Goal: Task Accomplishment & Management: Manage account settings

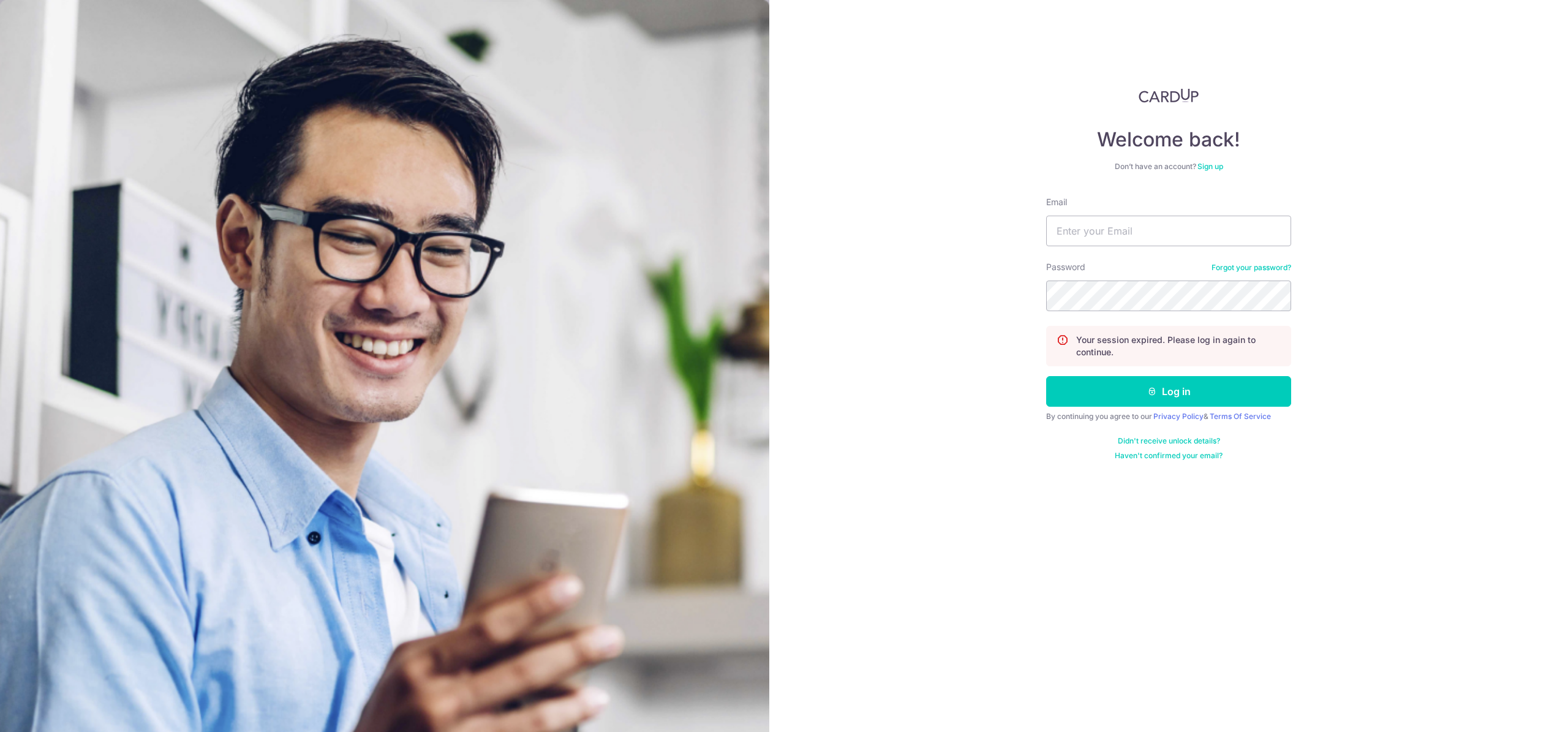
click at [1080, 228] on input "Email" at bounding box center [1168, 231] width 245 height 30
type input "[EMAIL_ADDRESS][DOMAIN_NAME]"
click at [1046, 376] on button "Log in" at bounding box center [1168, 391] width 245 height 30
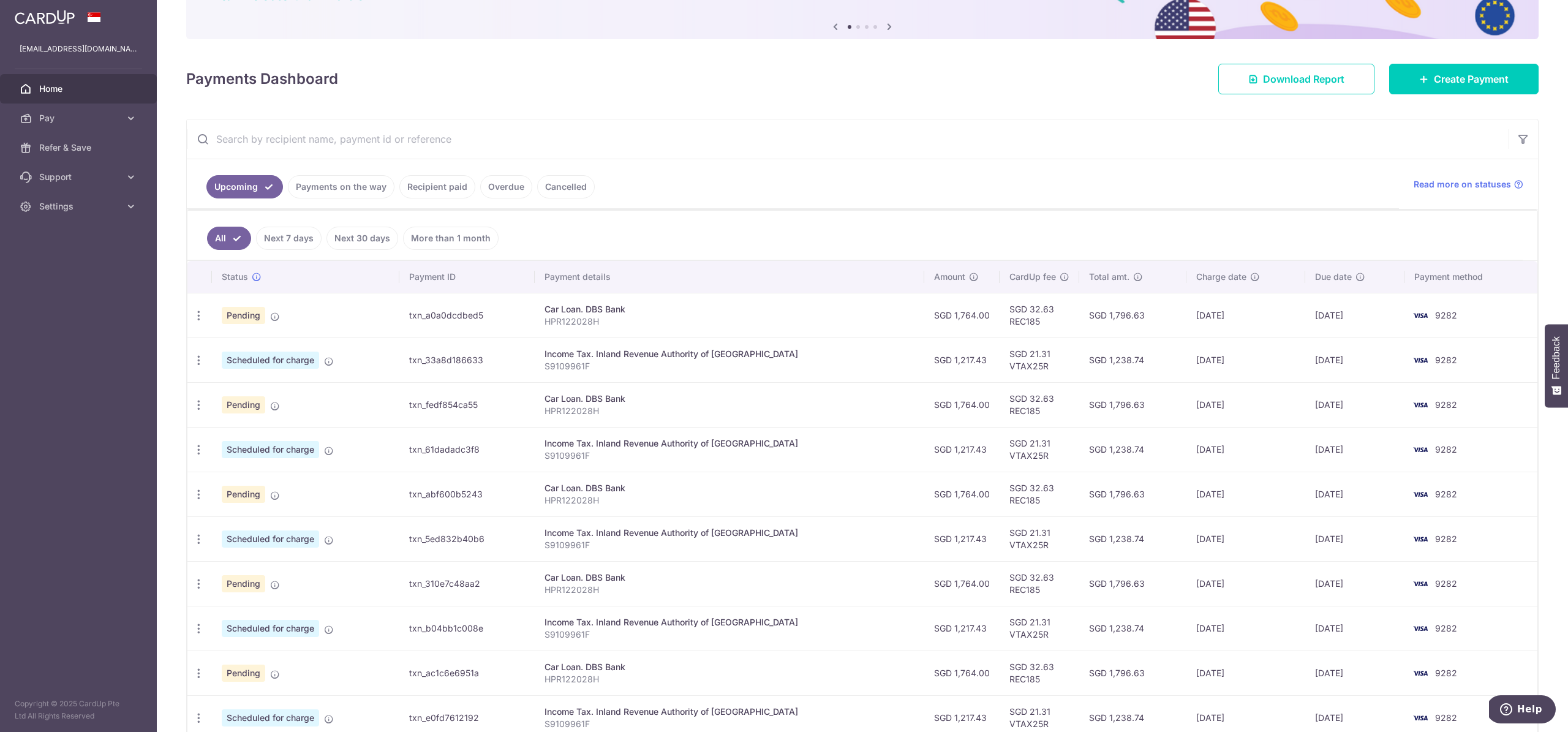
scroll to position [125, 0]
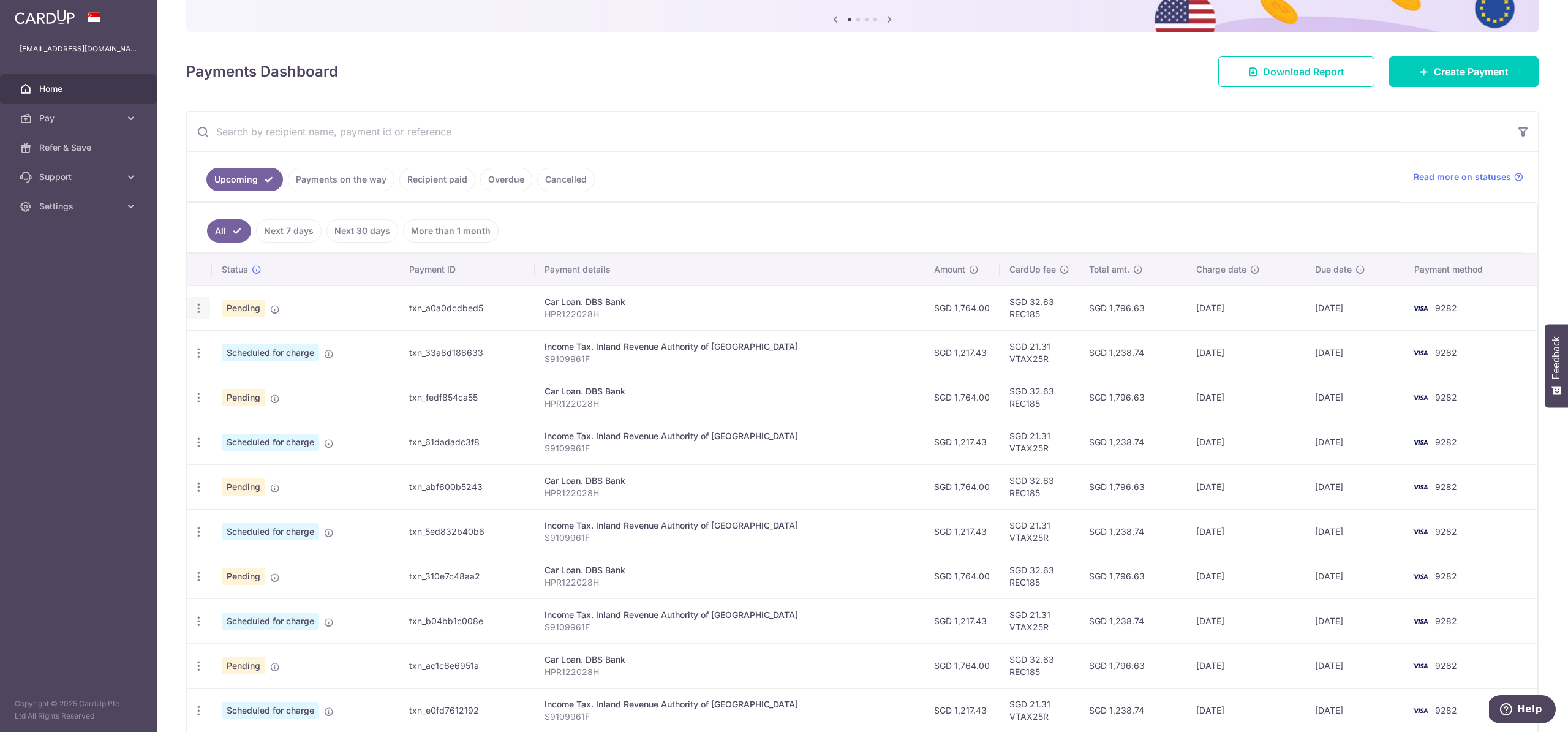
click at [202, 314] on icon "button" at bounding box center [199, 309] width 13 height 13
click at [241, 344] on span "Update payment" at bounding box center [264, 342] width 83 height 15
radio input "true"
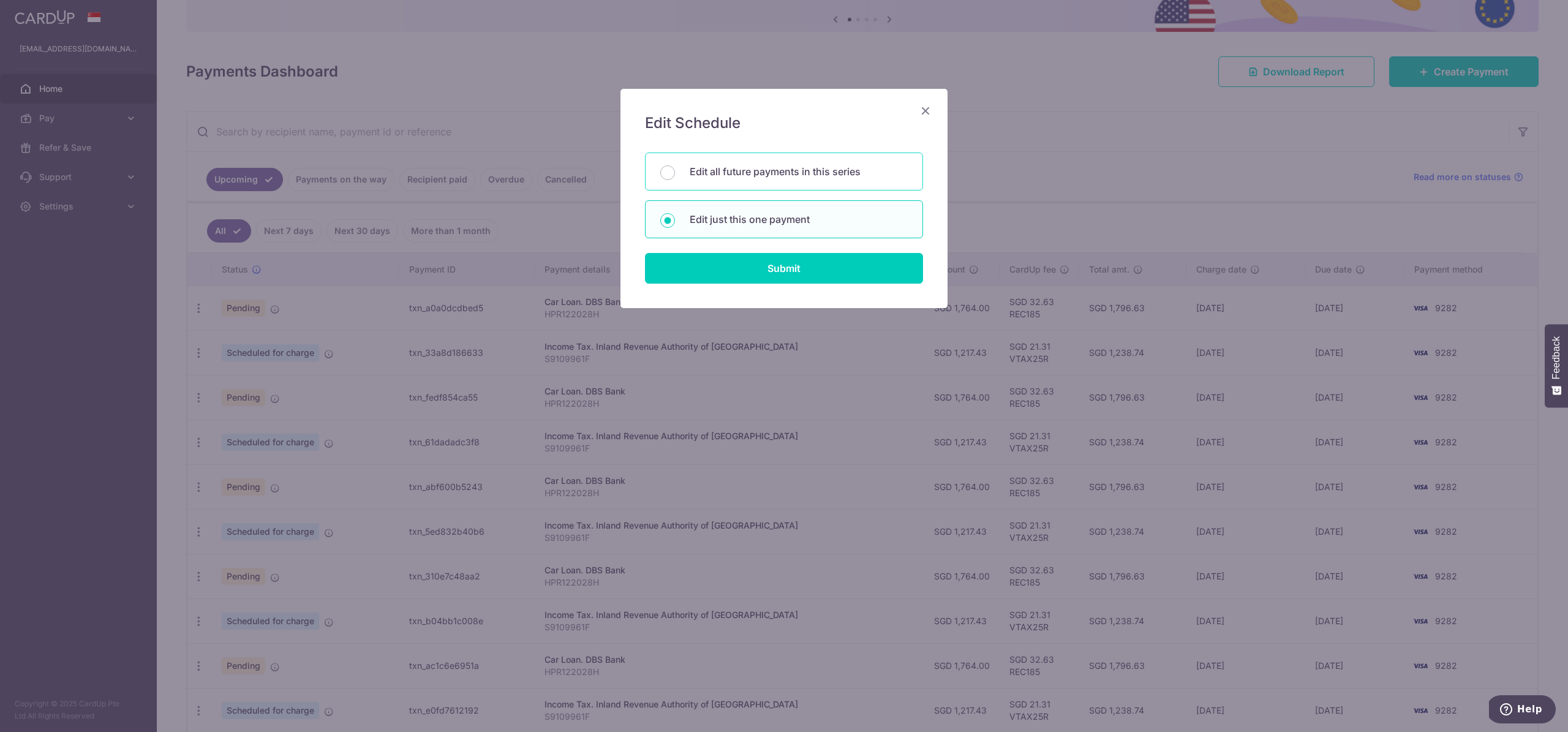
click at [767, 177] on p "Edit all future payments in this series" at bounding box center [799, 171] width 218 height 15
click at [675, 177] on input "Edit all future payments in this series" at bounding box center [667, 173] width 15 height 15
radio input "true"
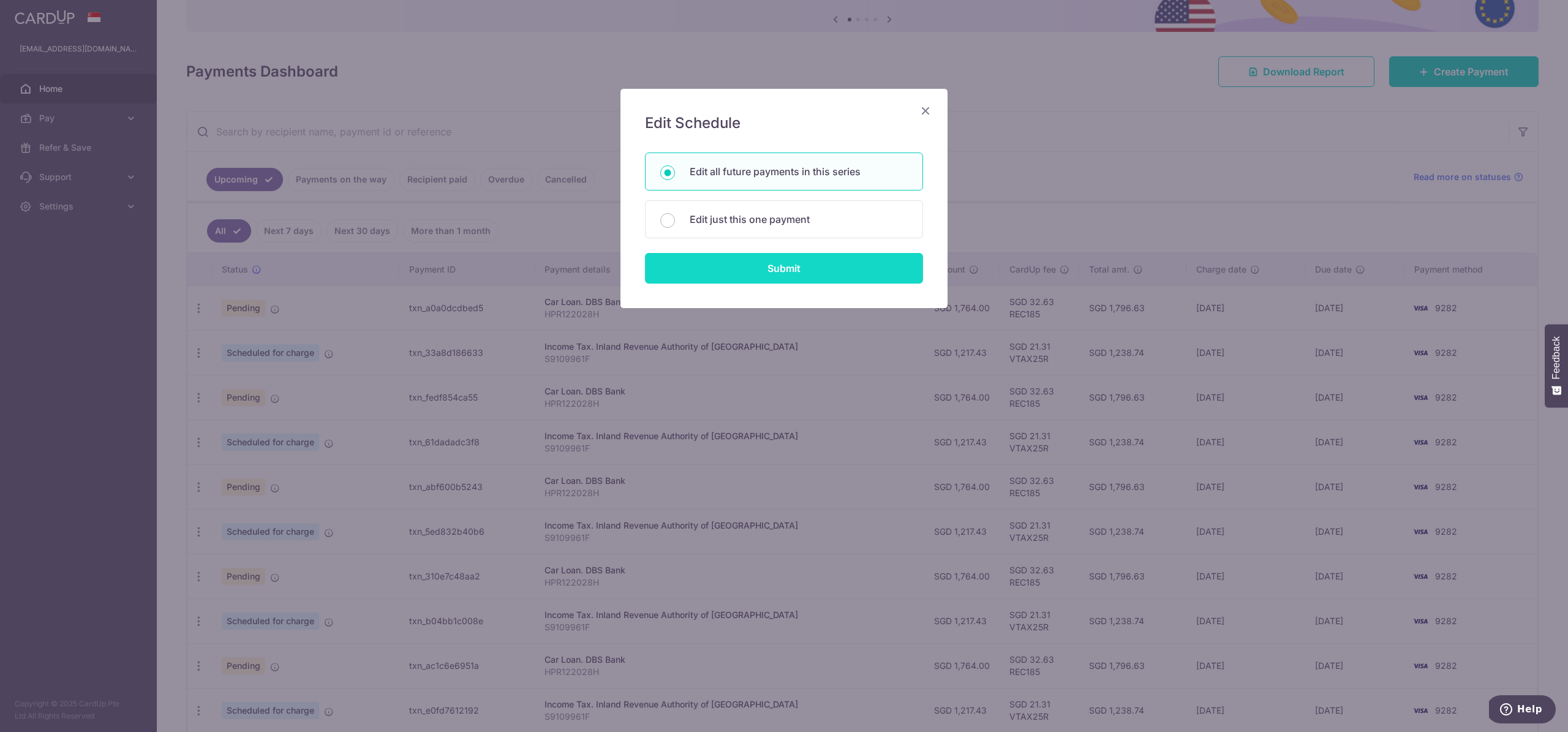
click at [758, 272] on input "Submit" at bounding box center [784, 268] width 278 height 30
radio input "true"
type input "1,764.00"
type input "HPR122028H"
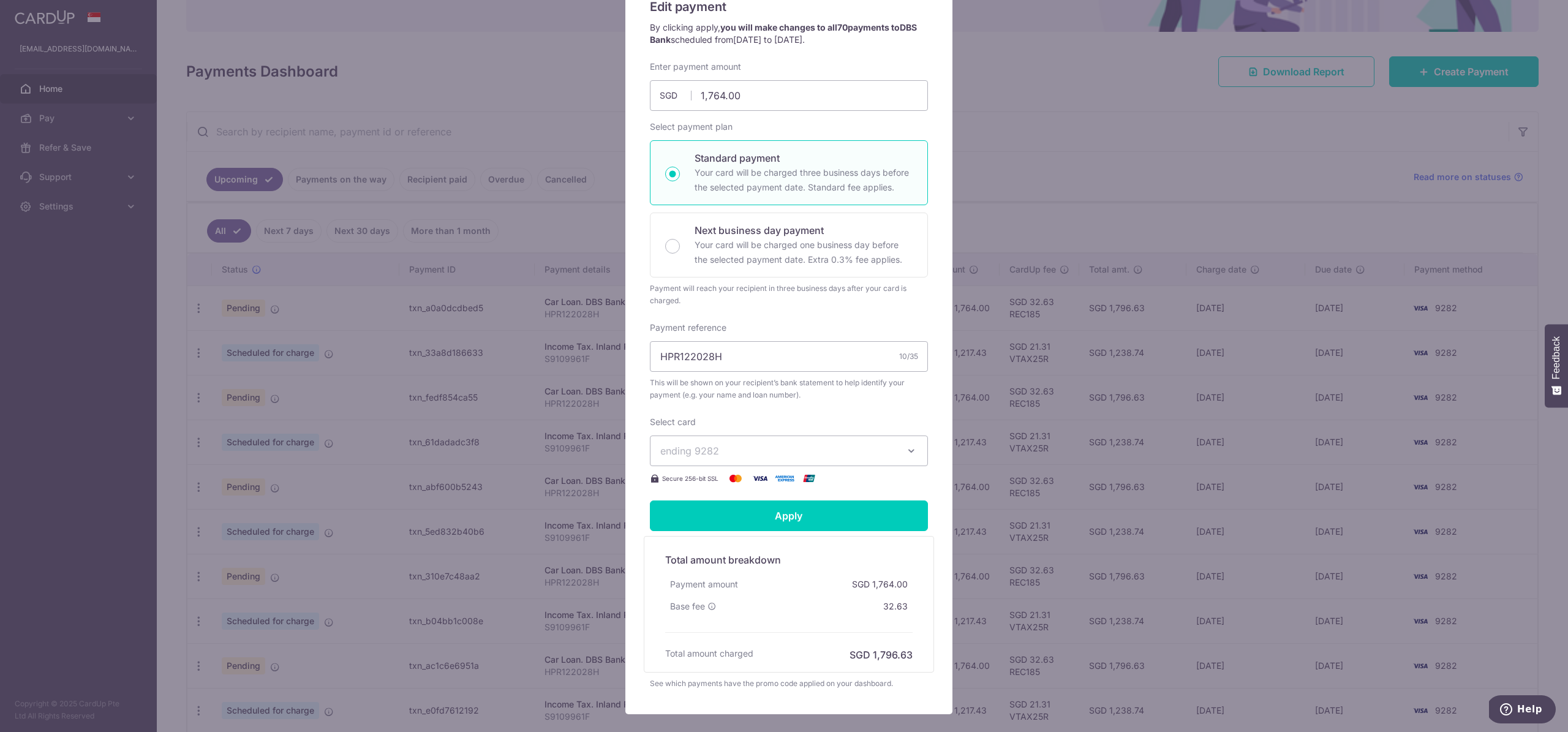
scroll to position [187, 0]
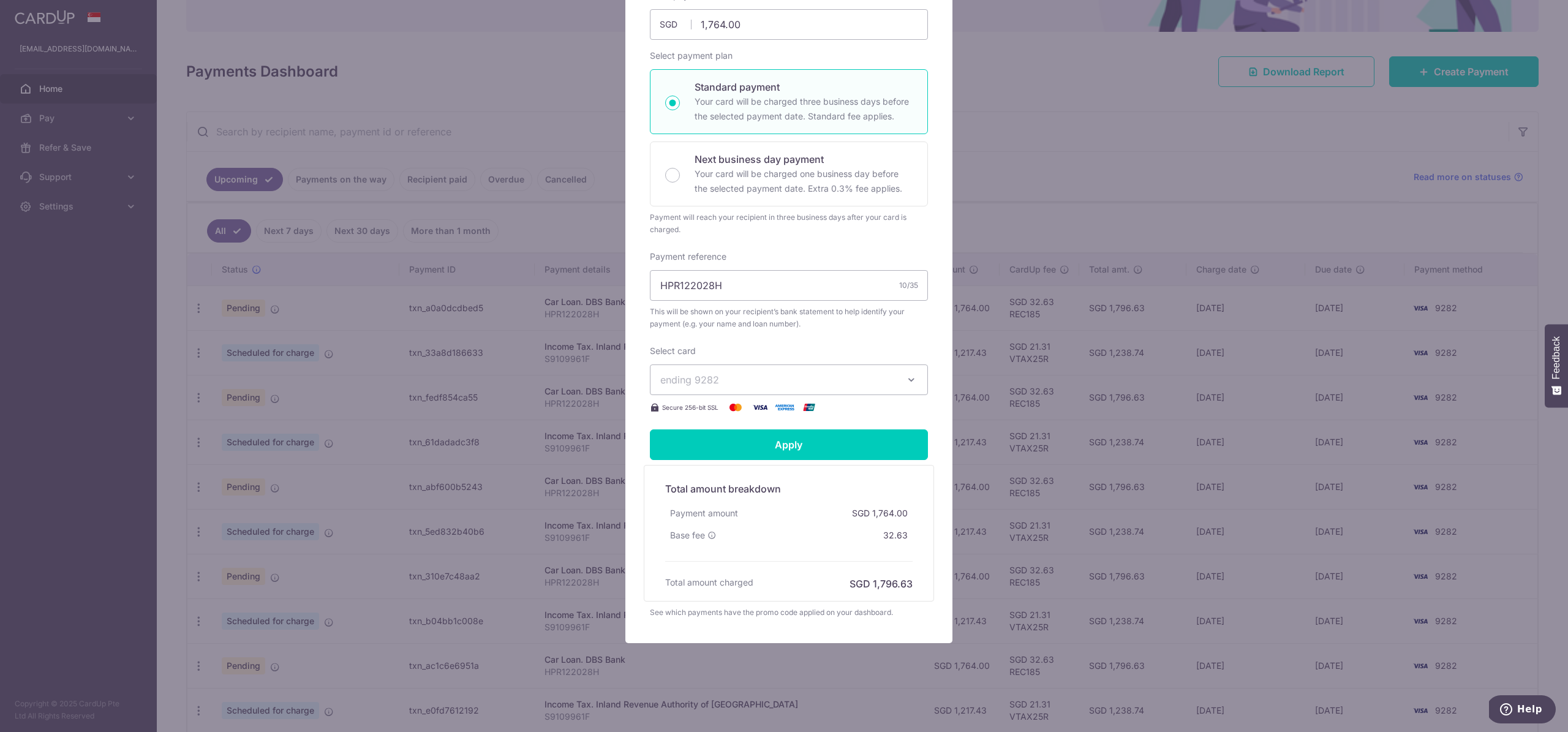
click at [819, 377] on span "ending 9282" at bounding box center [777, 380] width 235 height 15
click at [775, 349] on div "Select card ending 9282 **** 9282 Secure 256-bit SSL" at bounding box center [789, 380] width 278 height 70
click at [753, 378] on span "ending 9282" at bounding box center [777, 380] width 235 height 15
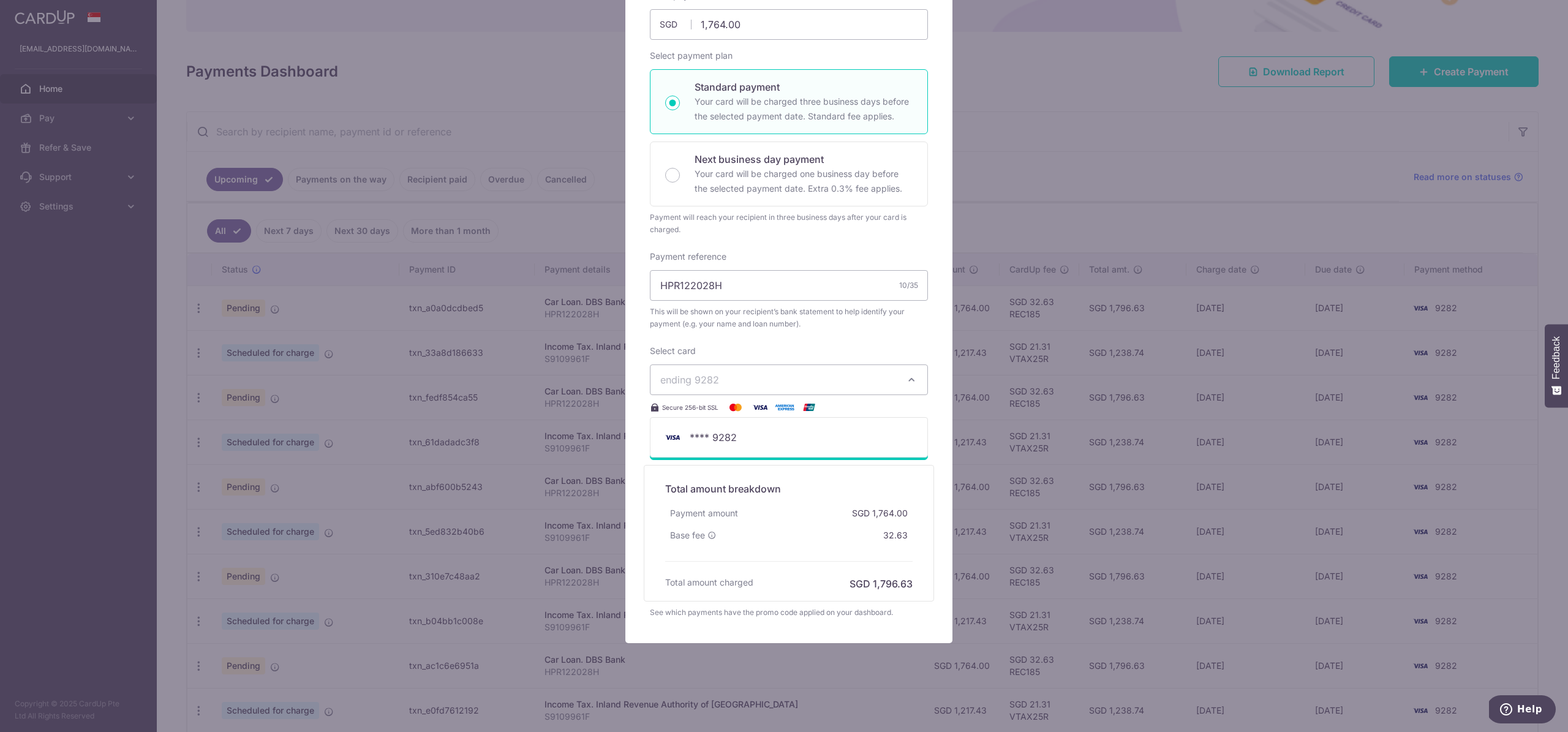
click at [819, 334] on div "Enter payment amount 1,764.00 1764.00 SGD To change the payment amount, please …" at bounding box center [789, 202] width 278 height 425
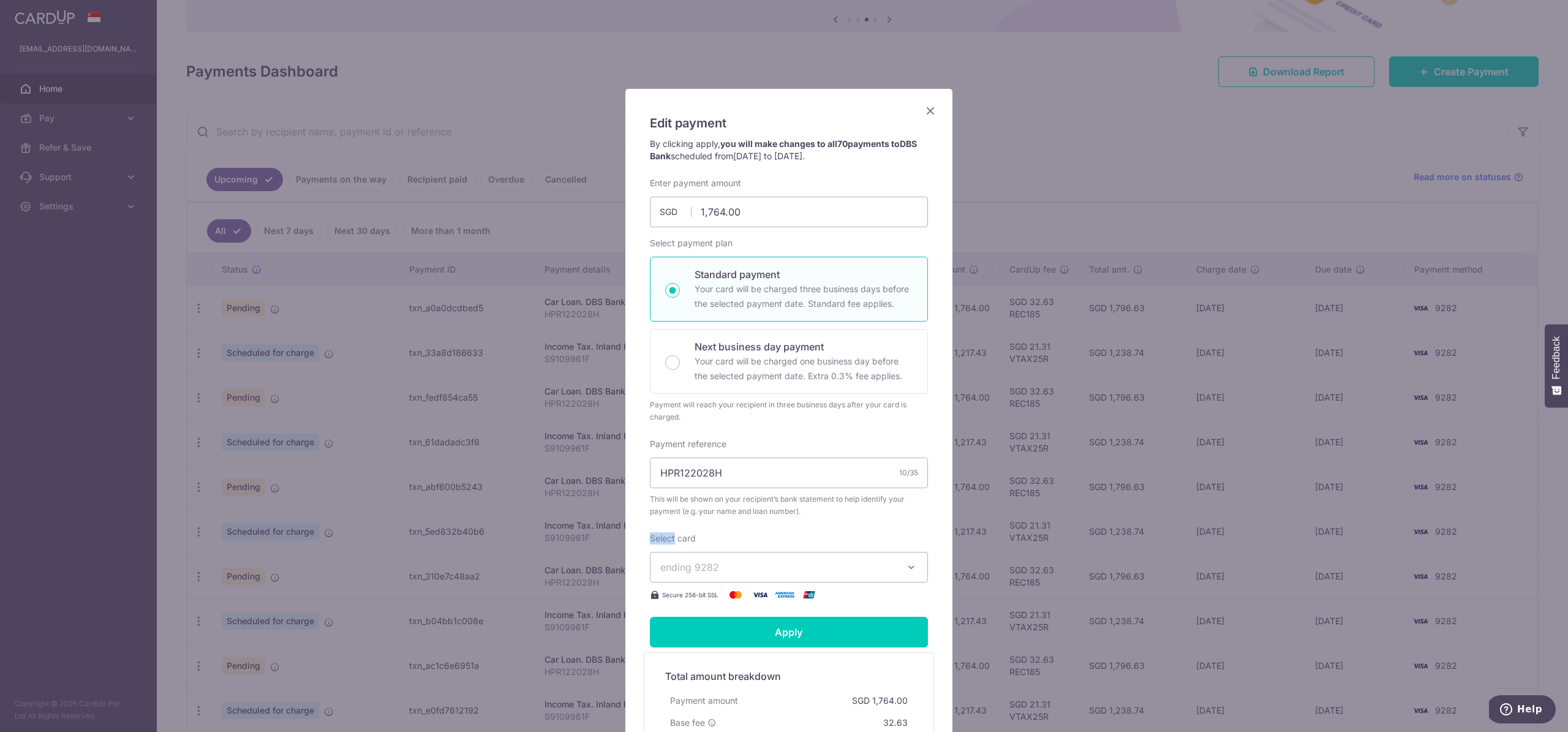
click at [923, 115] on icon "Close" at bounding box center [930, 110] width 15 height 15
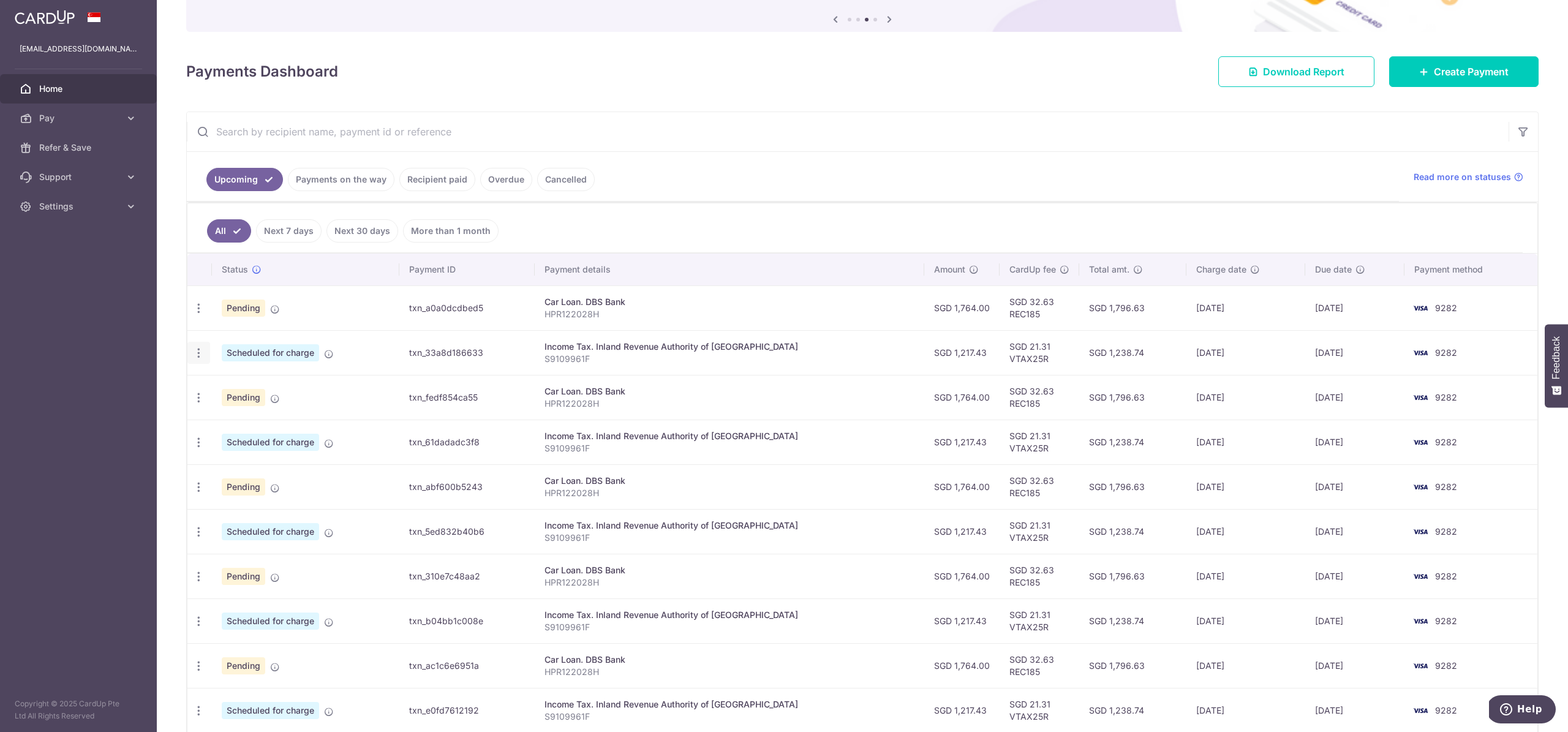
click at [202, 351] on icon "button" at bounding box center [199, 353] width 13 height 13
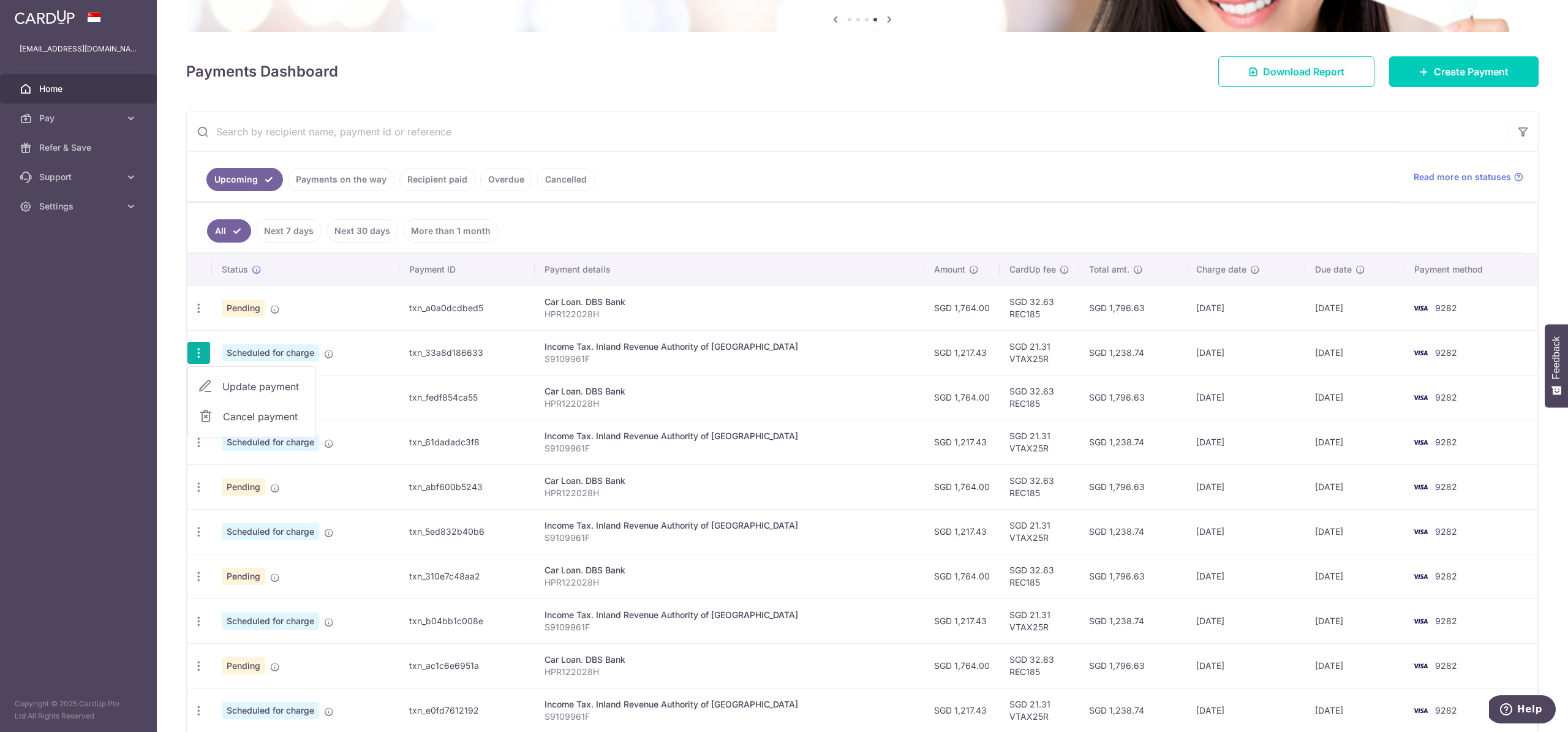
click at [271, 388] on span "Update payment" at bounding box center [264, 386] width 83 height 15
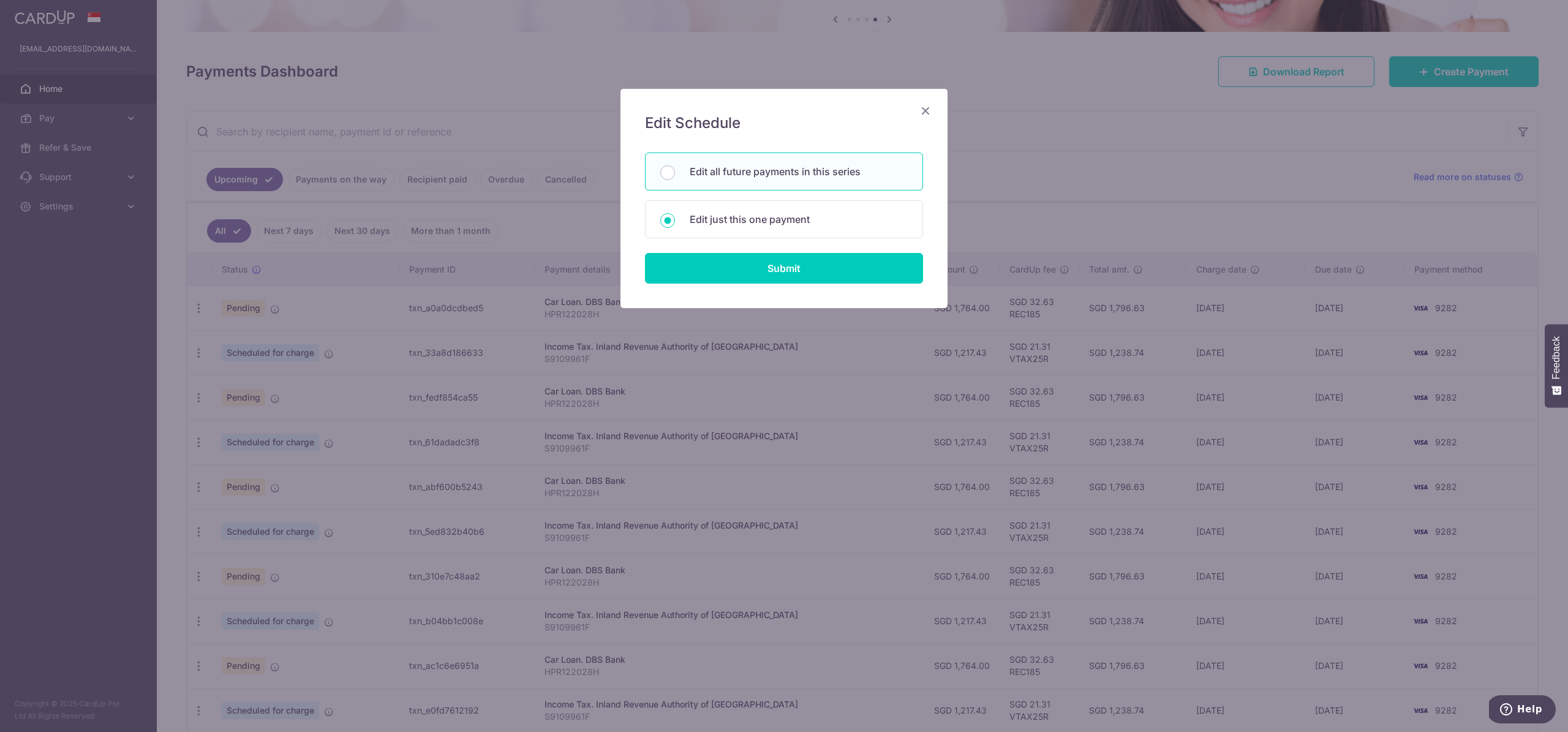
click at [731, 177] on p "Edit all future payments in this series" at bounding box center [799, 171] width 218 height 15
click at [675, 177] on input "Edit all future payments in this series" at bounding box center [667, 173] width 15 height 15
radio input "true"
click at [752, 273] on input "Submit" at bounding box center [784, 268] width 278 height 30
type input "1,217.43"
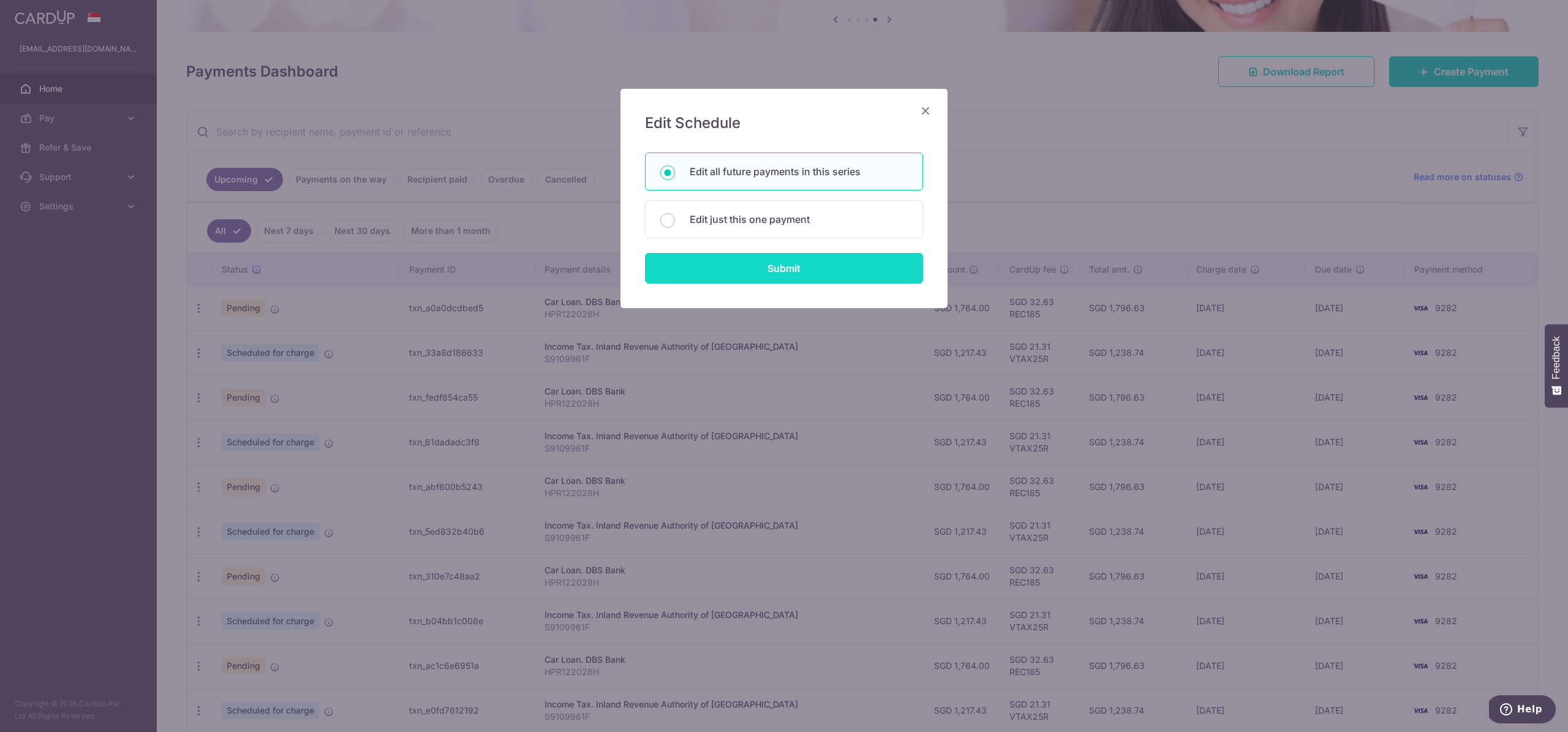
radio input "true"
type input "S9109961F"
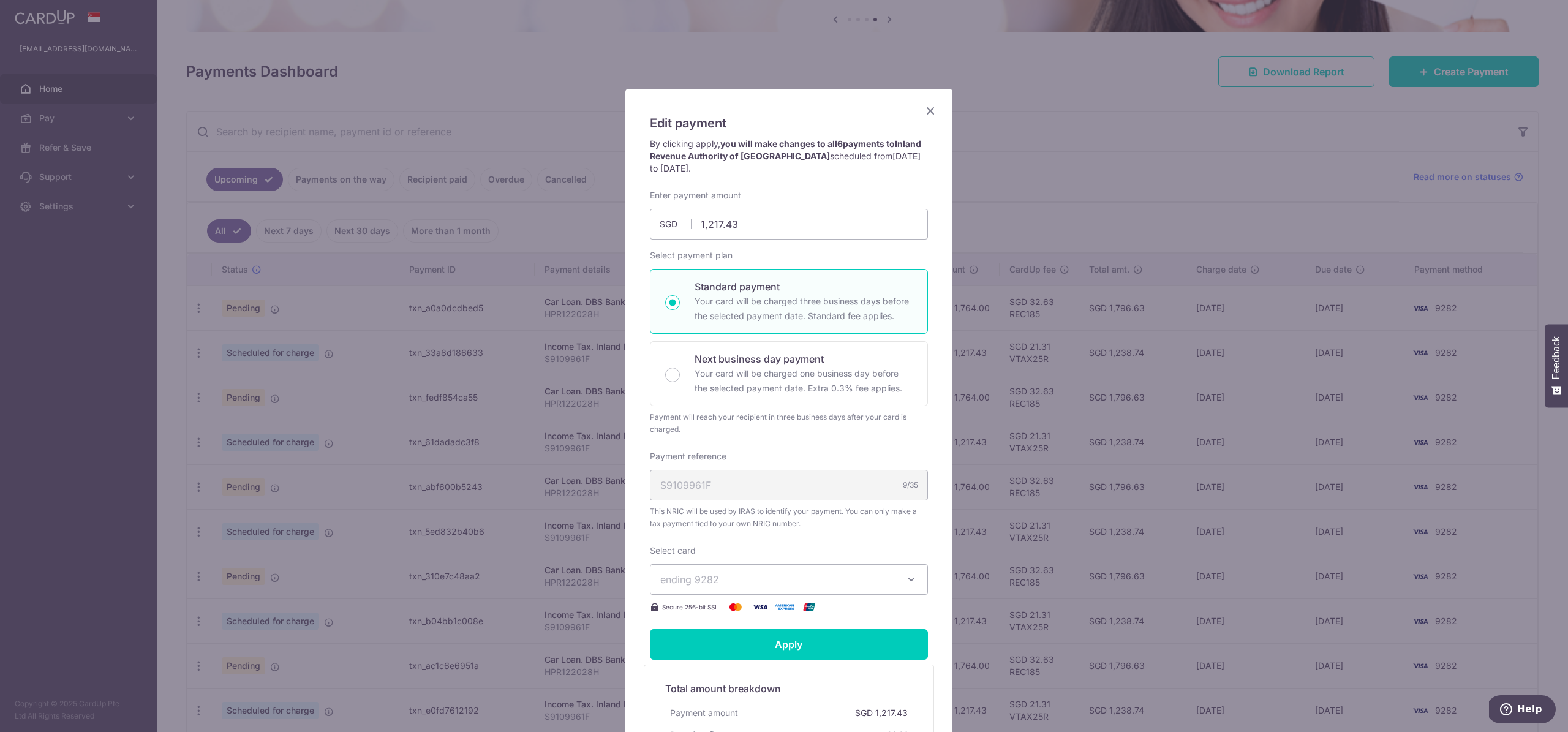
click at [754, 571] on button "ending 9282" at bounding box center [789, 579] width 278 height 30
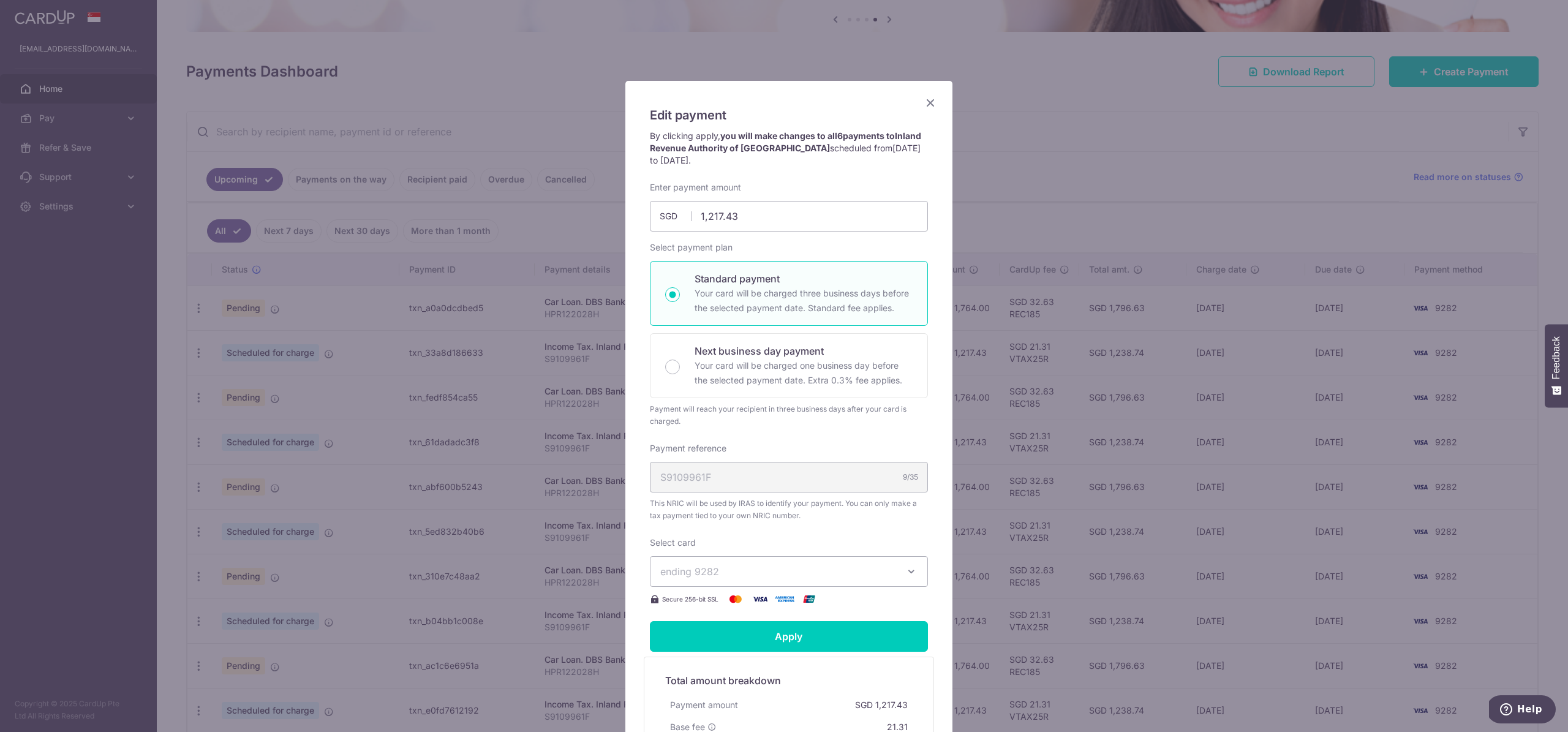
scroll to position [9, 0]
click at [925, 94] on icon "Close" at bounding box center [930, 101] width 15 height 15
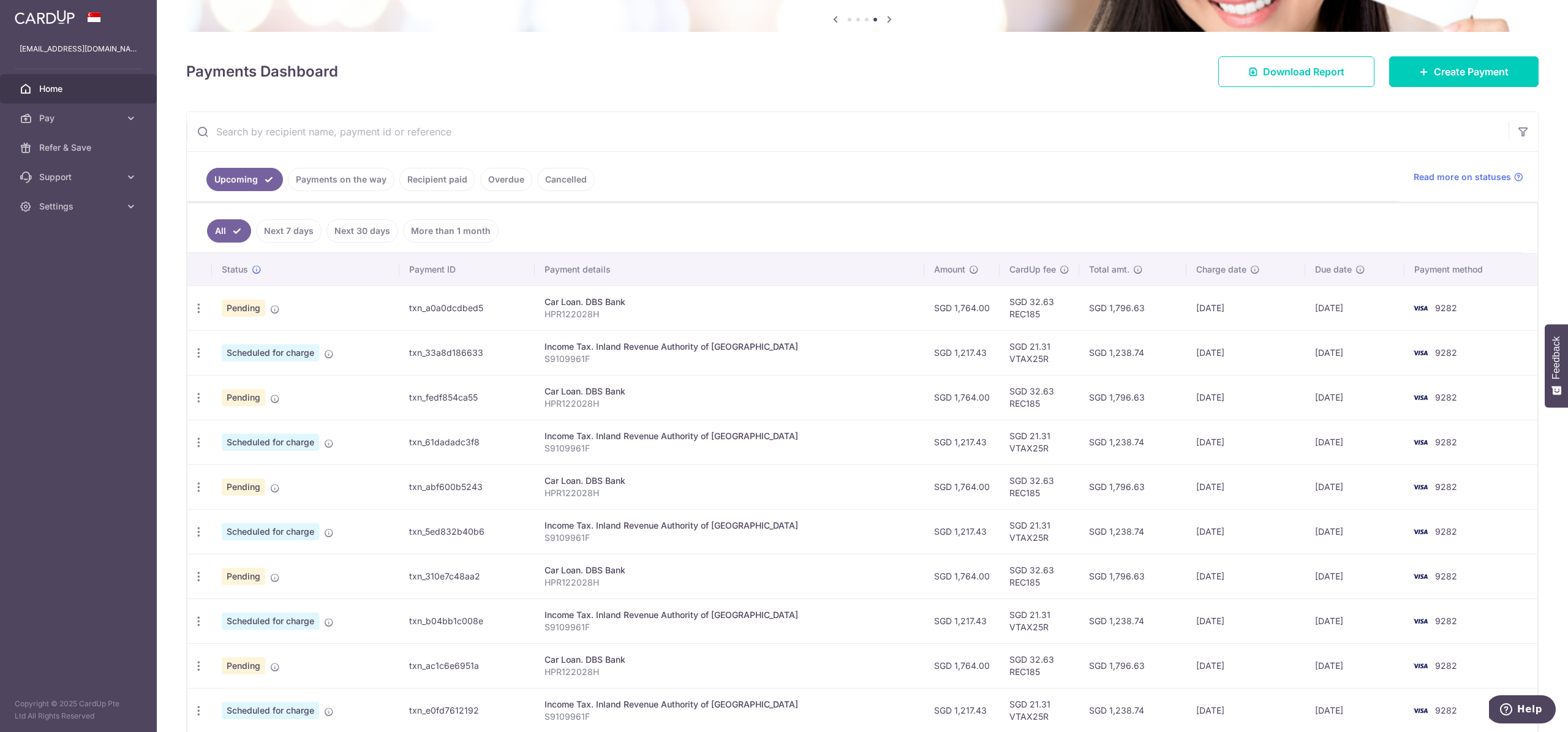
click at [334, 187] on link "Payments on the way" at bounding box center [342, 179] width 107 height 23
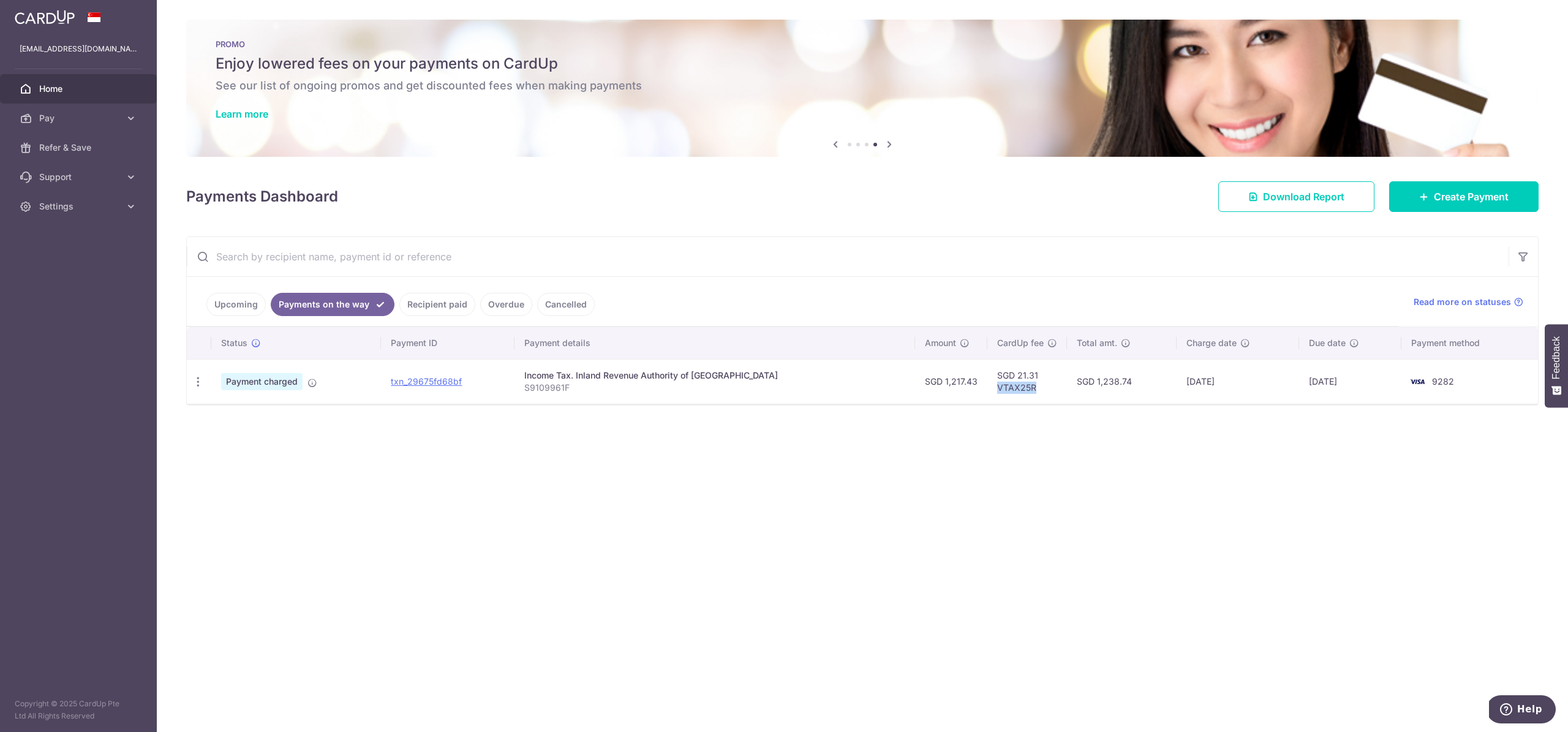
drag, startPoint x: 1011, startPoint y: 390, endPoint x: 973, endPoint y: 389, distance: 38.0
click at [987, 389] on td "SGD 21.31 VTAX25R" at bounding box center [1027, 381] width 80 height 45
copy td "VTAX25R"
click at [227, 298] on link "Upcoming" at bounding box center [236, 304] width 59 height 23
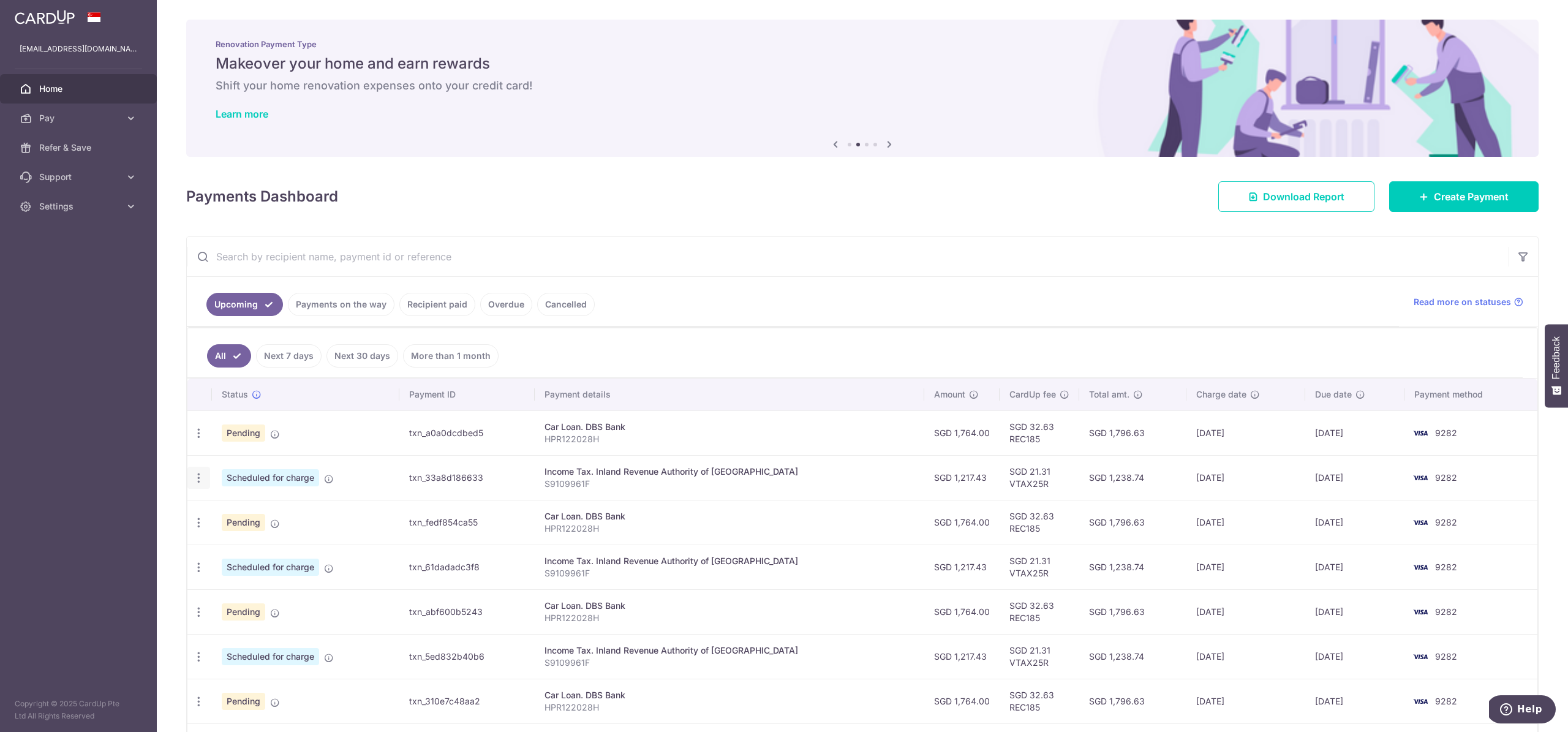
click at [202, 469] on div "Update payment Cancel payment" at bounding box center [198, 478] width 22 height 22
click at [199, 474] on icon "button" at bounding box center [199, 478] width 13 height 13
click at [247, 538] on span "Cancel payment" at bounding box center [264, 541] width 82 height 15
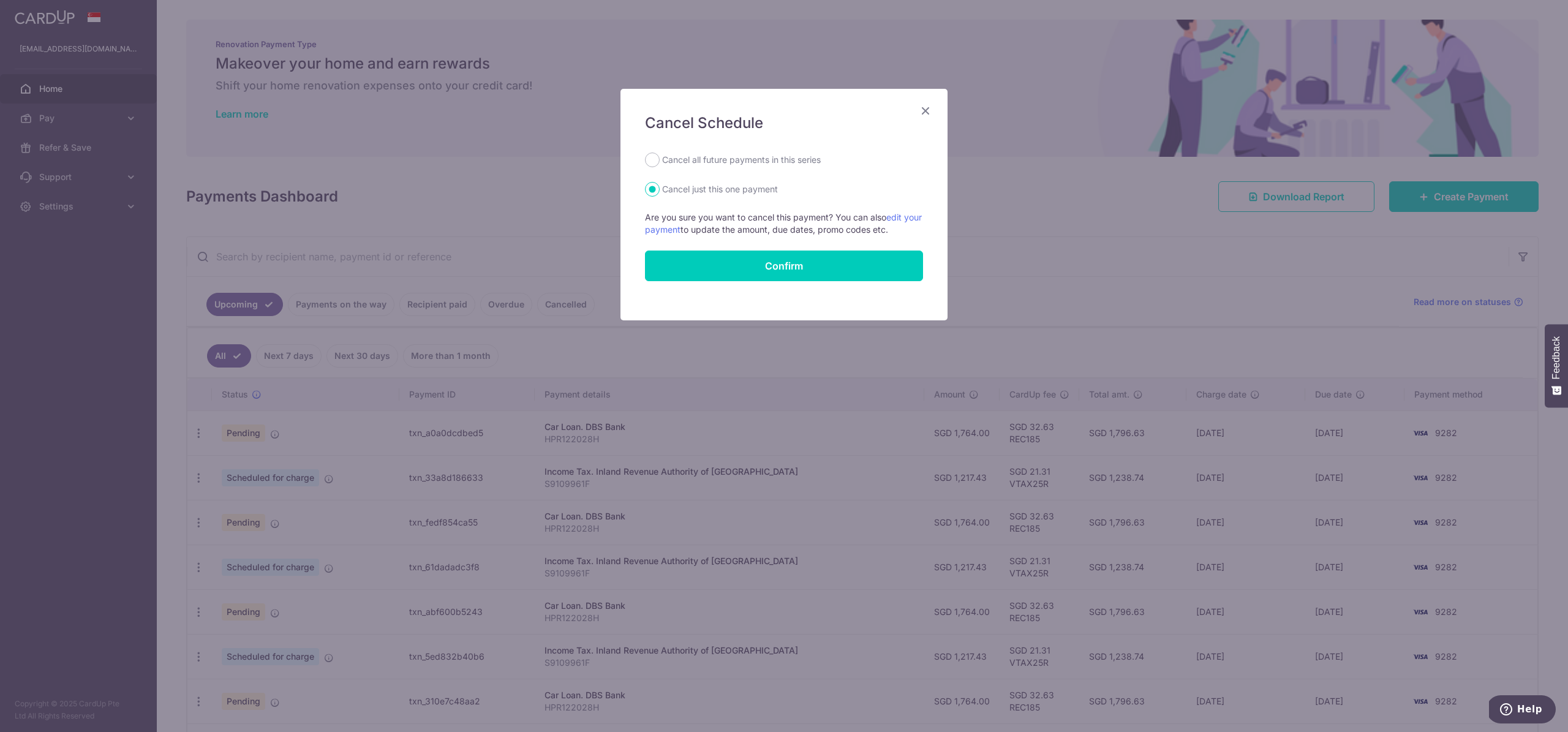
click at [805, 160] on label "Cancel all future payments in this series" at bounding box center [741, 160] width 159 height 15
click at [779, 163] on label "Cancel all future payments in this series" at bounding box center [741, 160] width 159 height 15
click at [659, 163] on input "Cancel all future payments in this series" at bounding box center [652, 160] width 15 height 15
radio input "true"
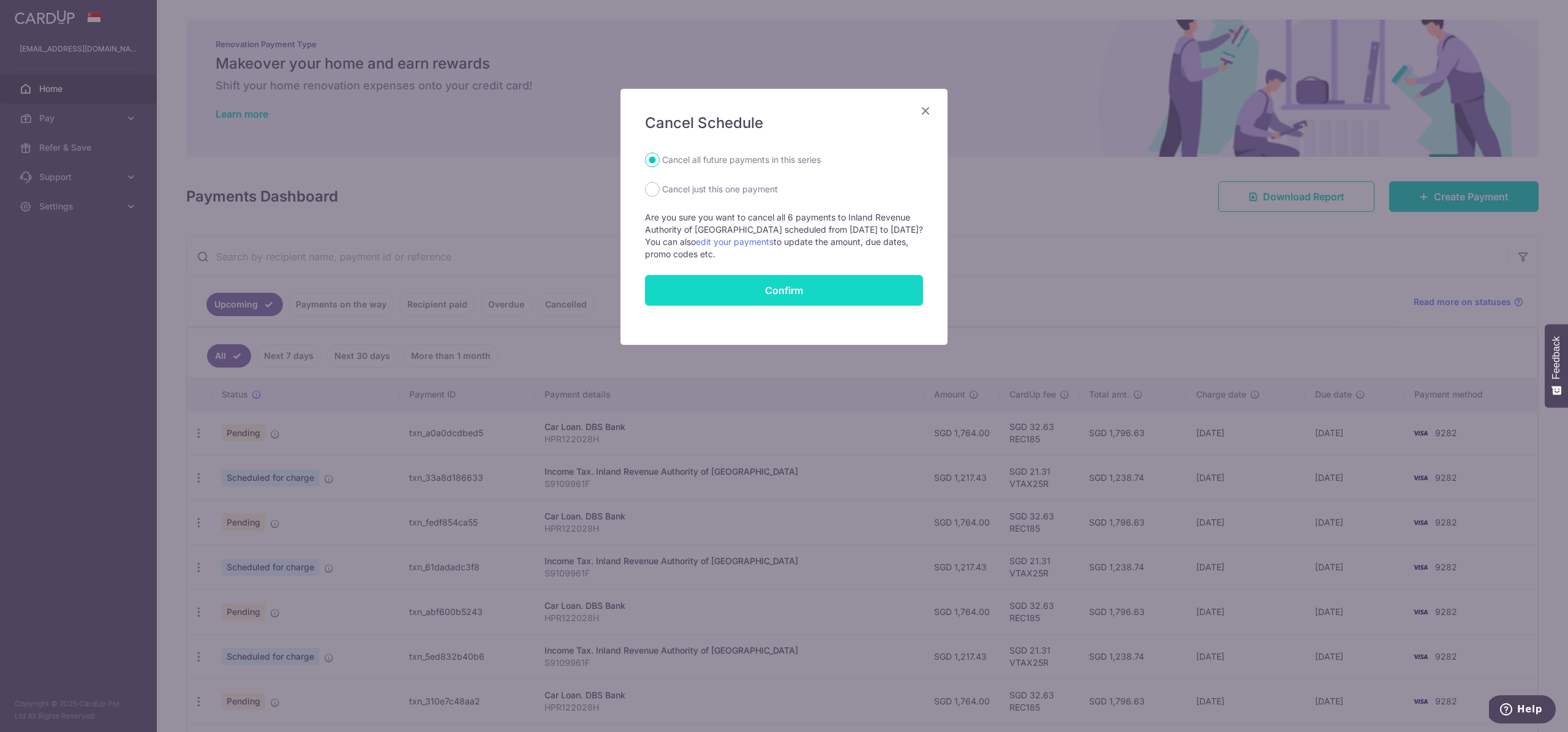
click at [804, 296] on button "Confirm" at bounding box center [784, 290] width 278 height 30
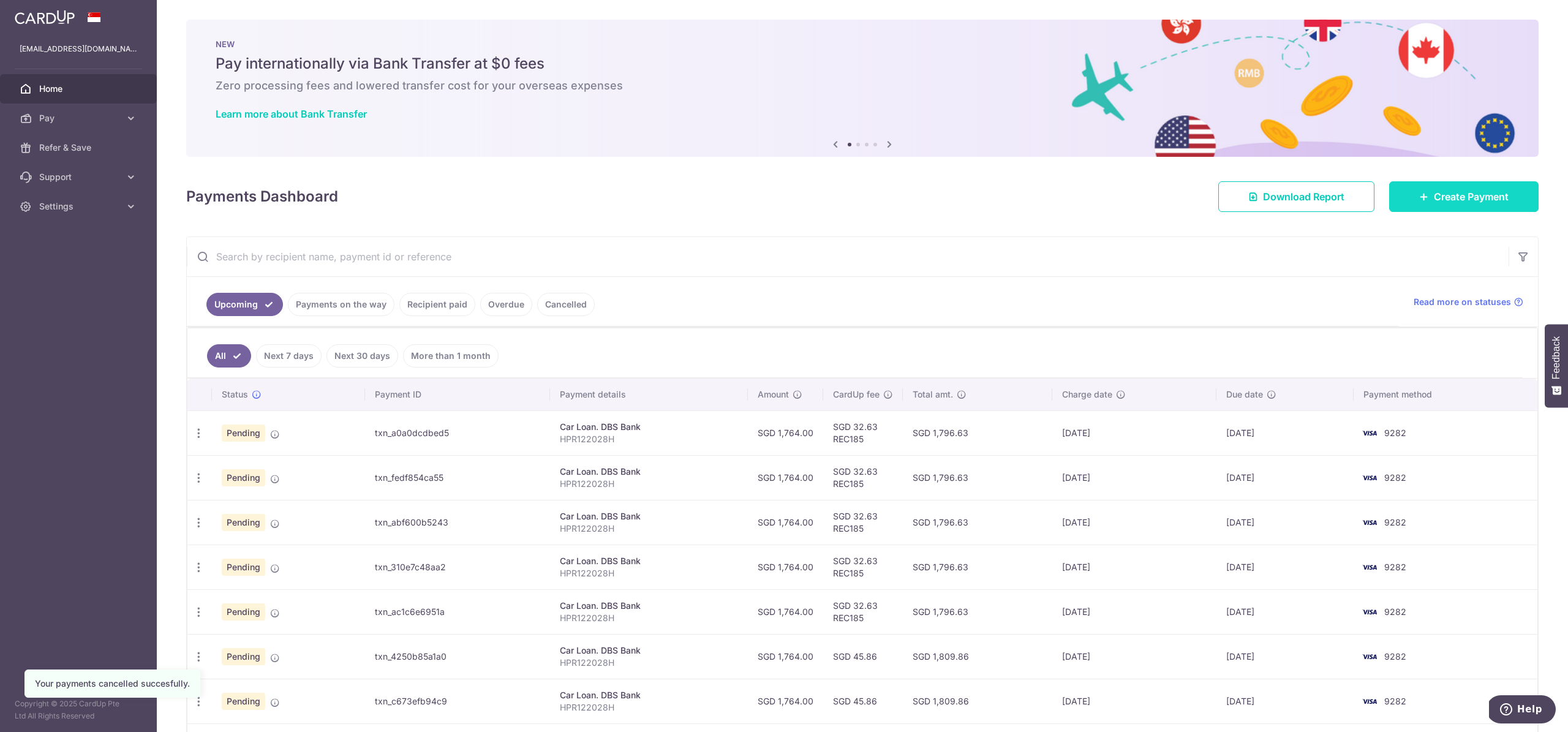
click at [1449, 191] on span "Create Payment" at bounding box center [1470, 197] width 75 height 15
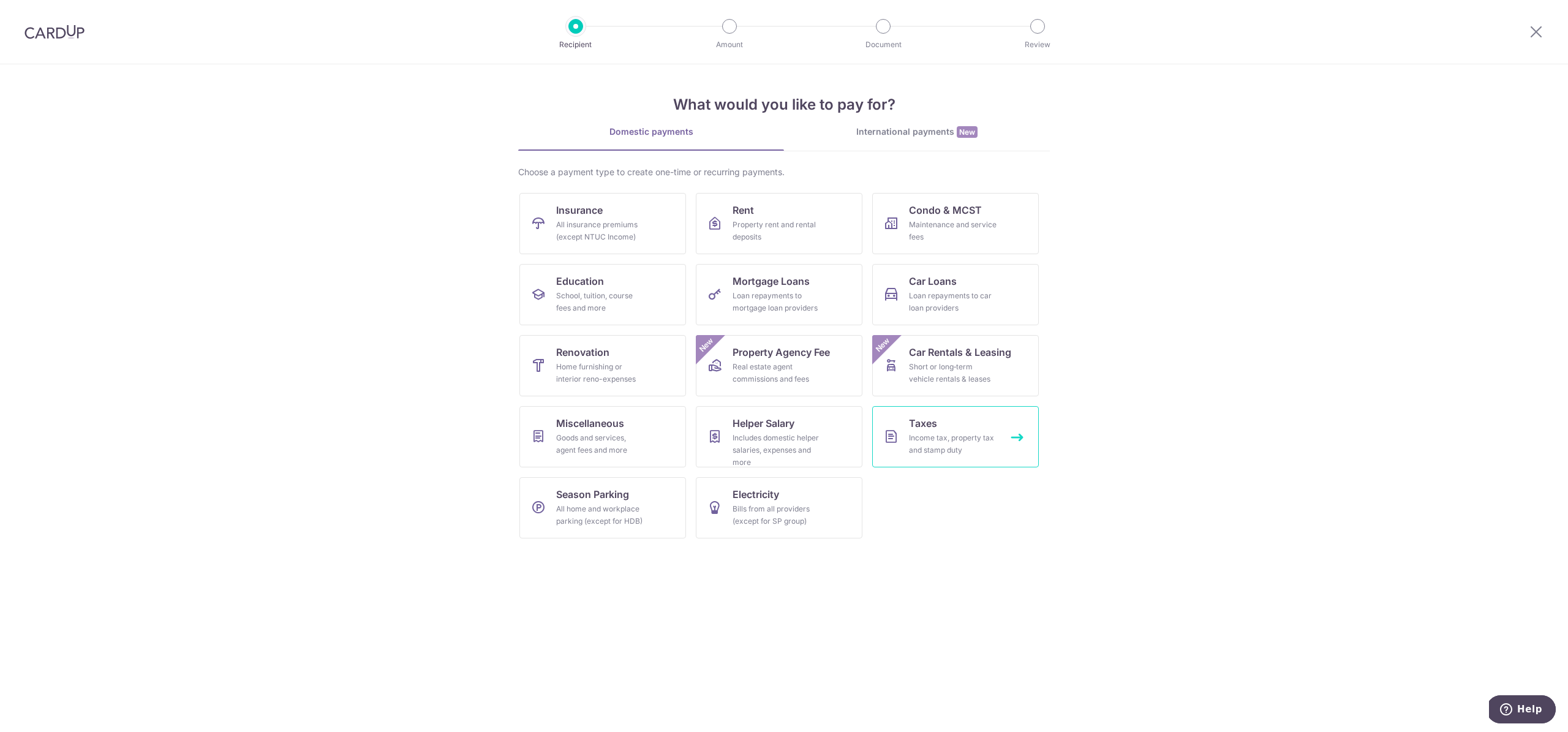
click at [940, 441] on div "Income tax, property tax and stamp duty" at bounding box center [953, 444] width 88 height 24
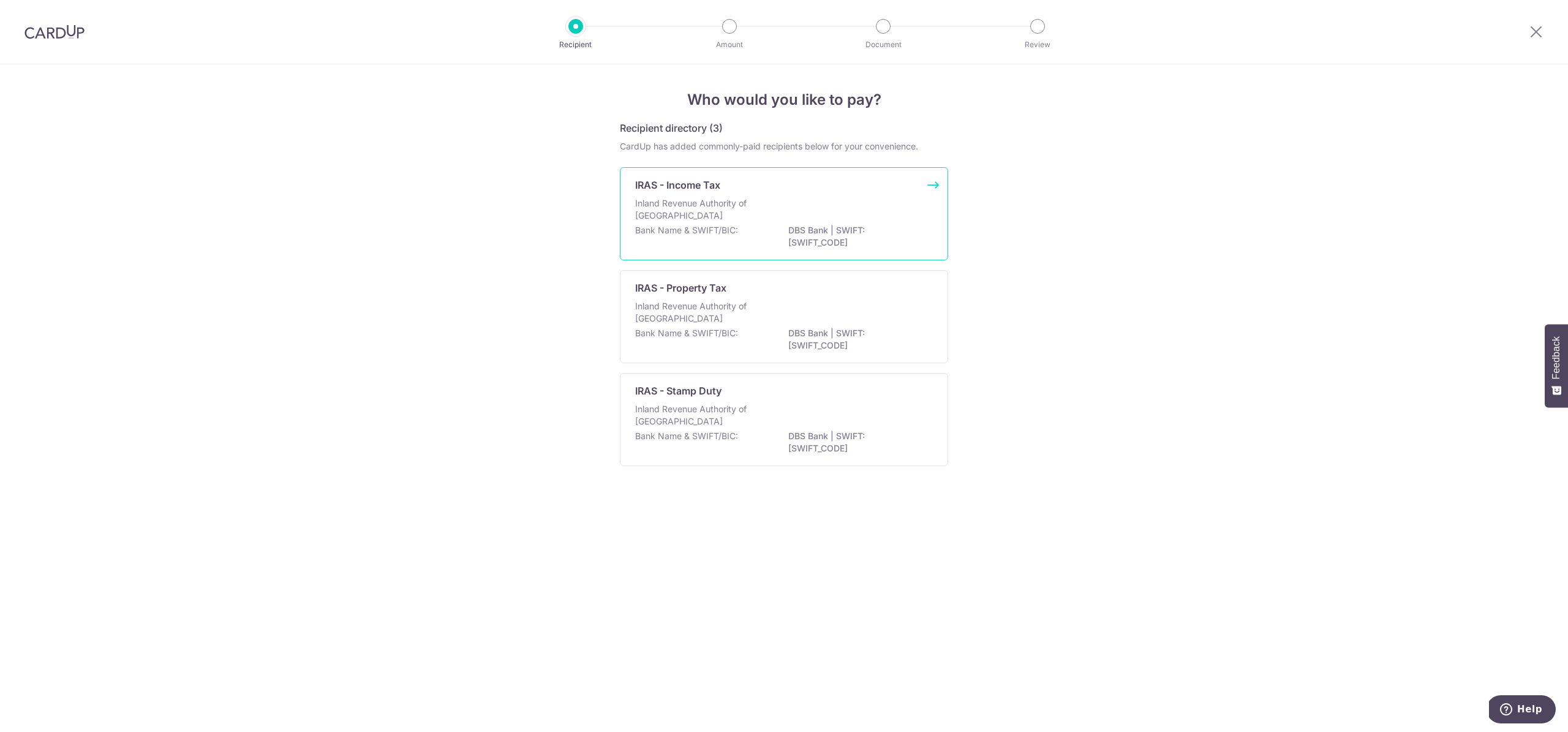
click at [729, 218] on p "Inland Revenue Authority of [GEOGRAPHIC_DATA]" at bounding box center [700, 209] width 130 height 24
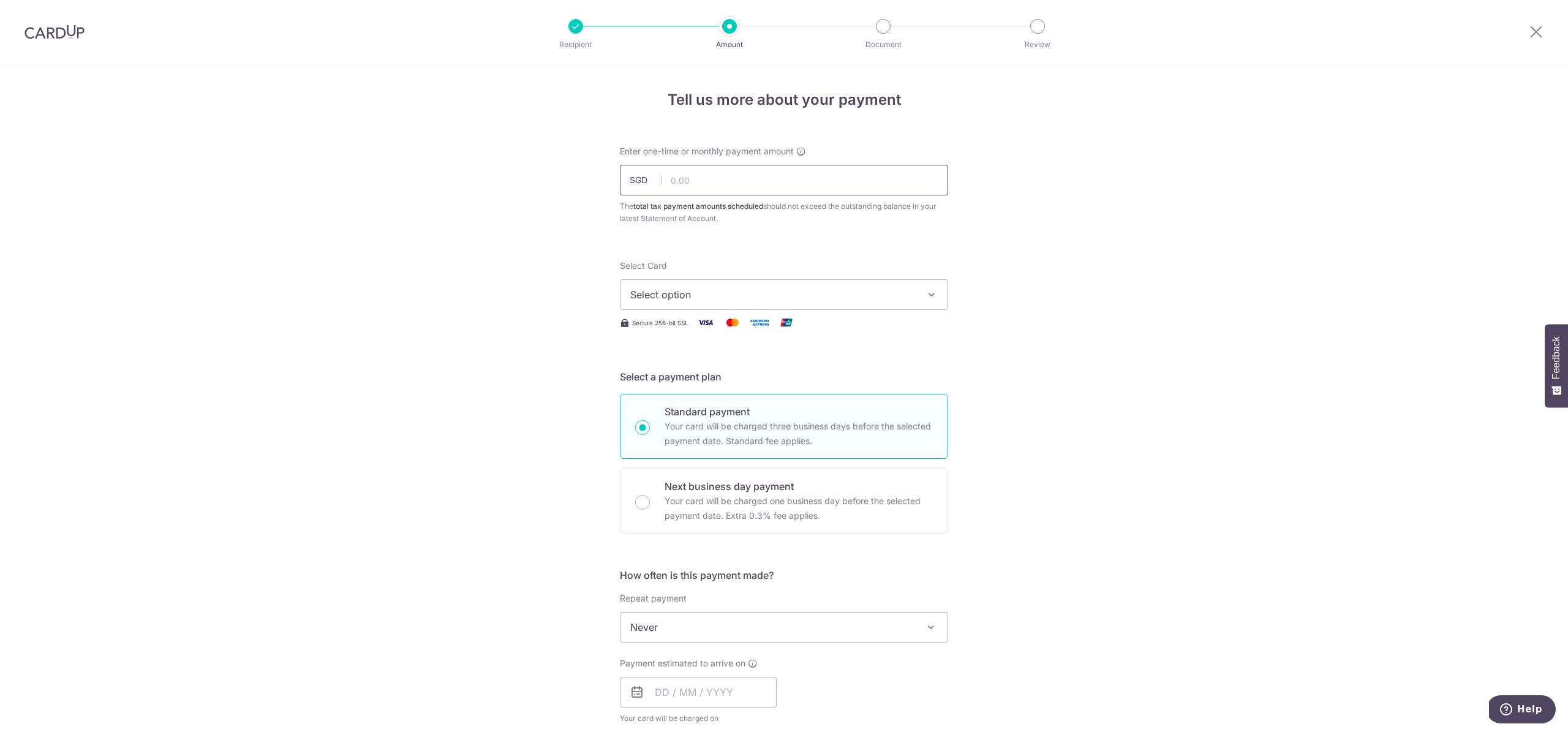
click at [693, 177] on input "text" at bounding box center [784, 180] width 328 height 30
type input "1,217.43"
click at [680, 297] on span "Select option" at bounding box center [773, 295] width 286 height 15
click at [693, 326] on span "Add credit card" at bounding box center [795, 328] width 286 height 13
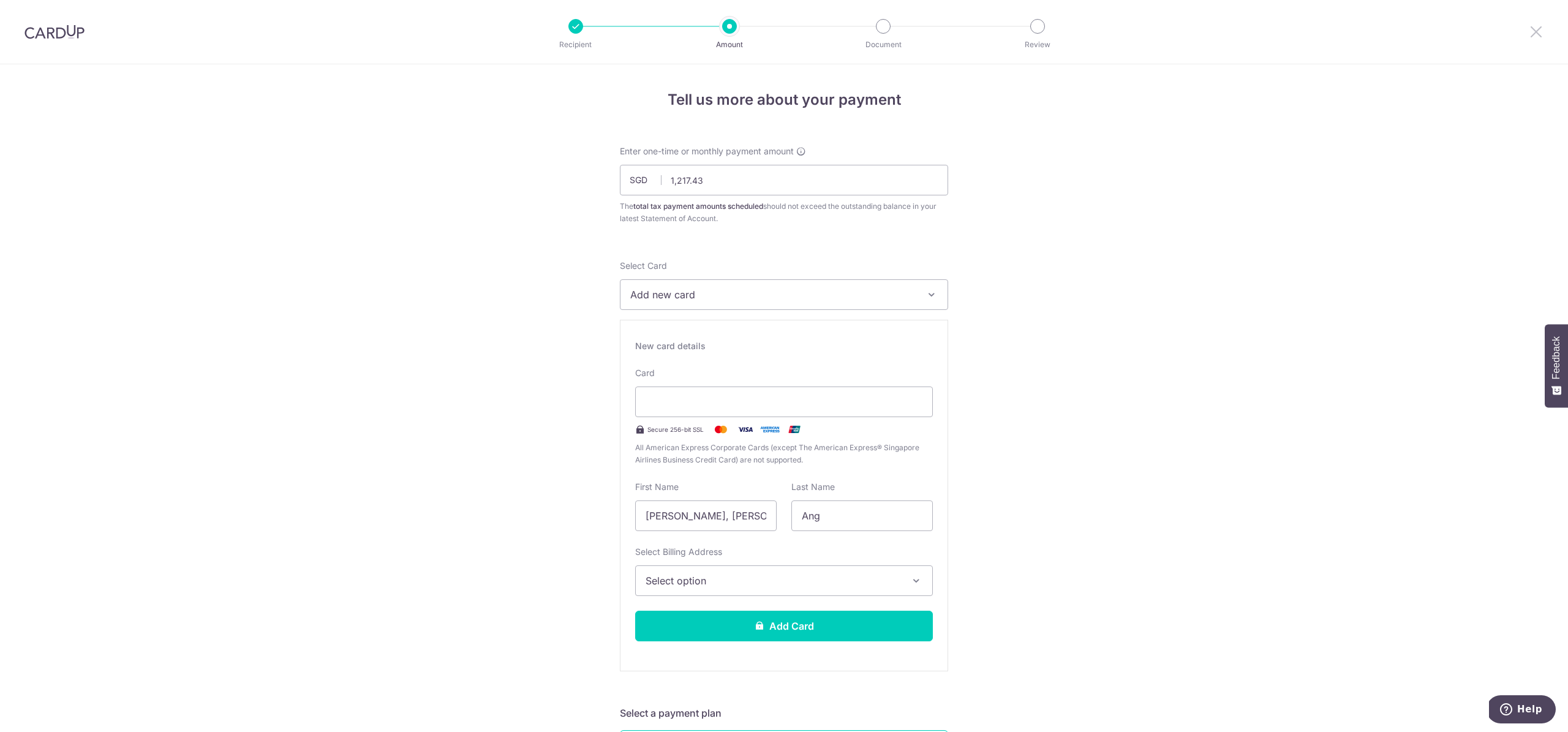
click at [1543, 28] on icon at bounding box center [1536, 31] width 15 height 15
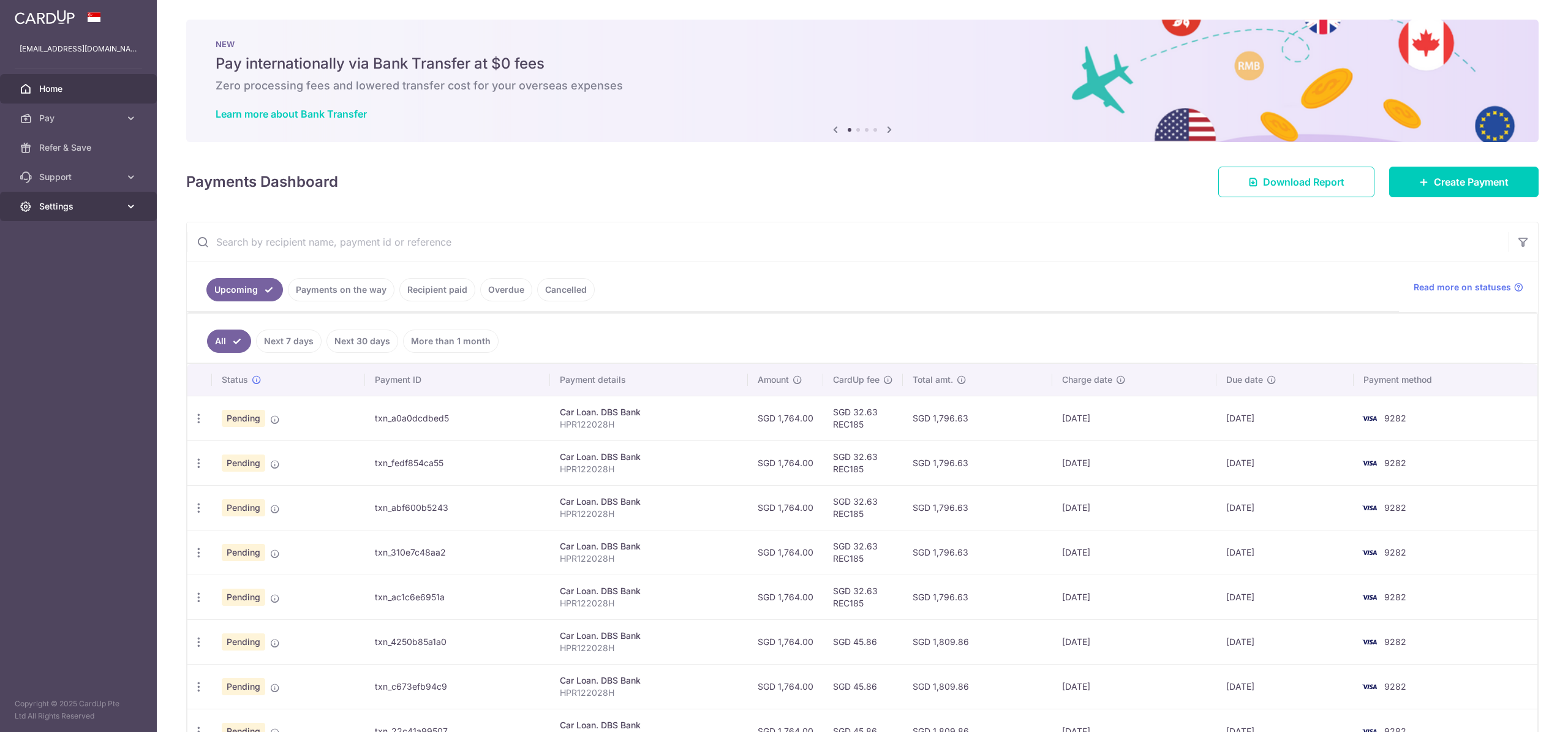
click at [107, 201] on link "Settings" at bounding box center [78, 206] width 157 height 30
drag, startPoint x: 107, startPoint y: 201, endPoint x: 114, endPoint y: 202, distance: 7.1
click at [111, 201] on span "Settings" at bounding box center [79, 206] width 81 height 13
click at [107, 123] on span "Pay" at bounding box center [79, 118] width 81 height 13
click at [80, 200] on span "Cards" at bounding box center [79, 206] width 81 height 13
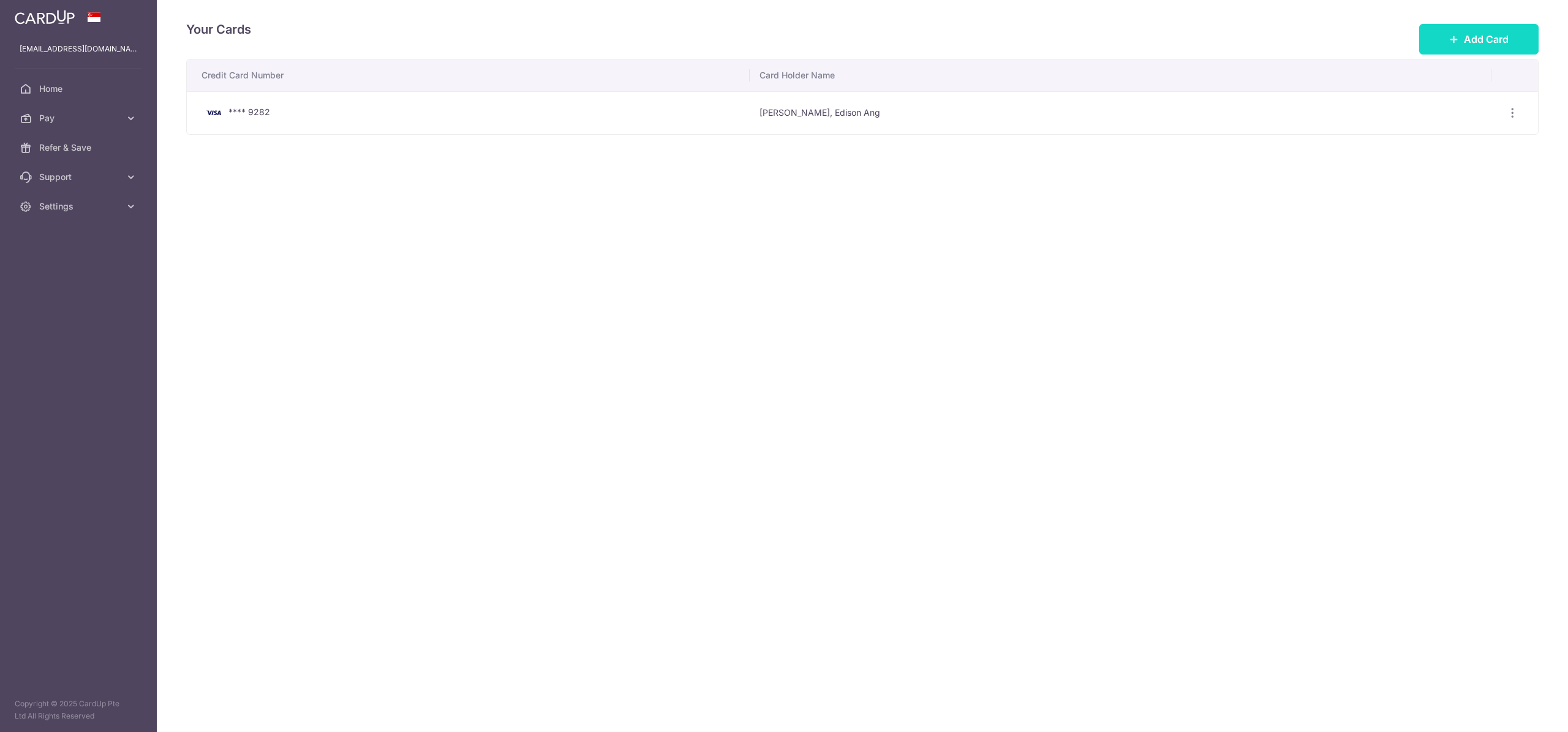
click at [1476, 44] on span "Add Card" at bounding box center [1486, 39] width 45 height 15
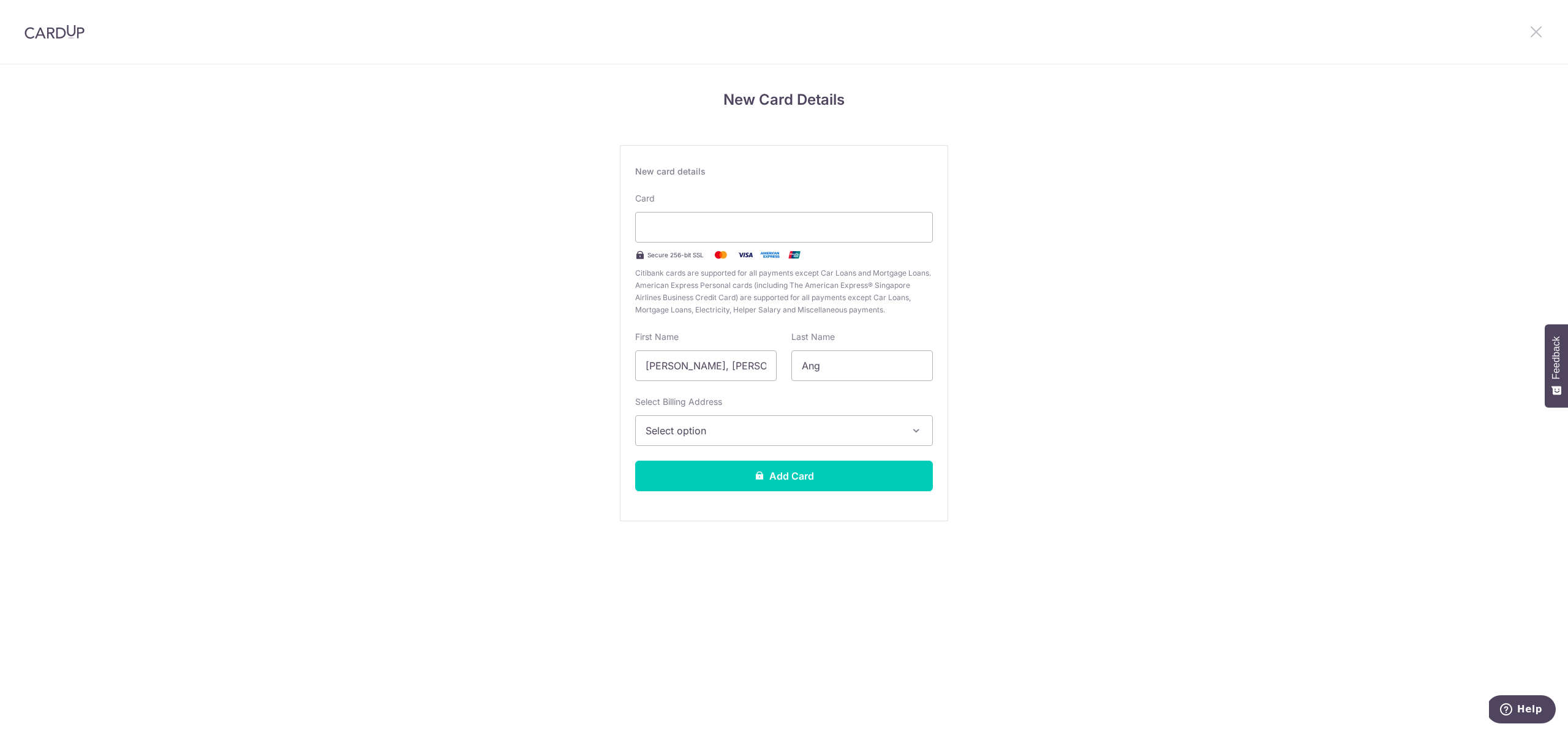
click at [1542, 34] on icon at bounding box center [1536, 31] width 15 height 15
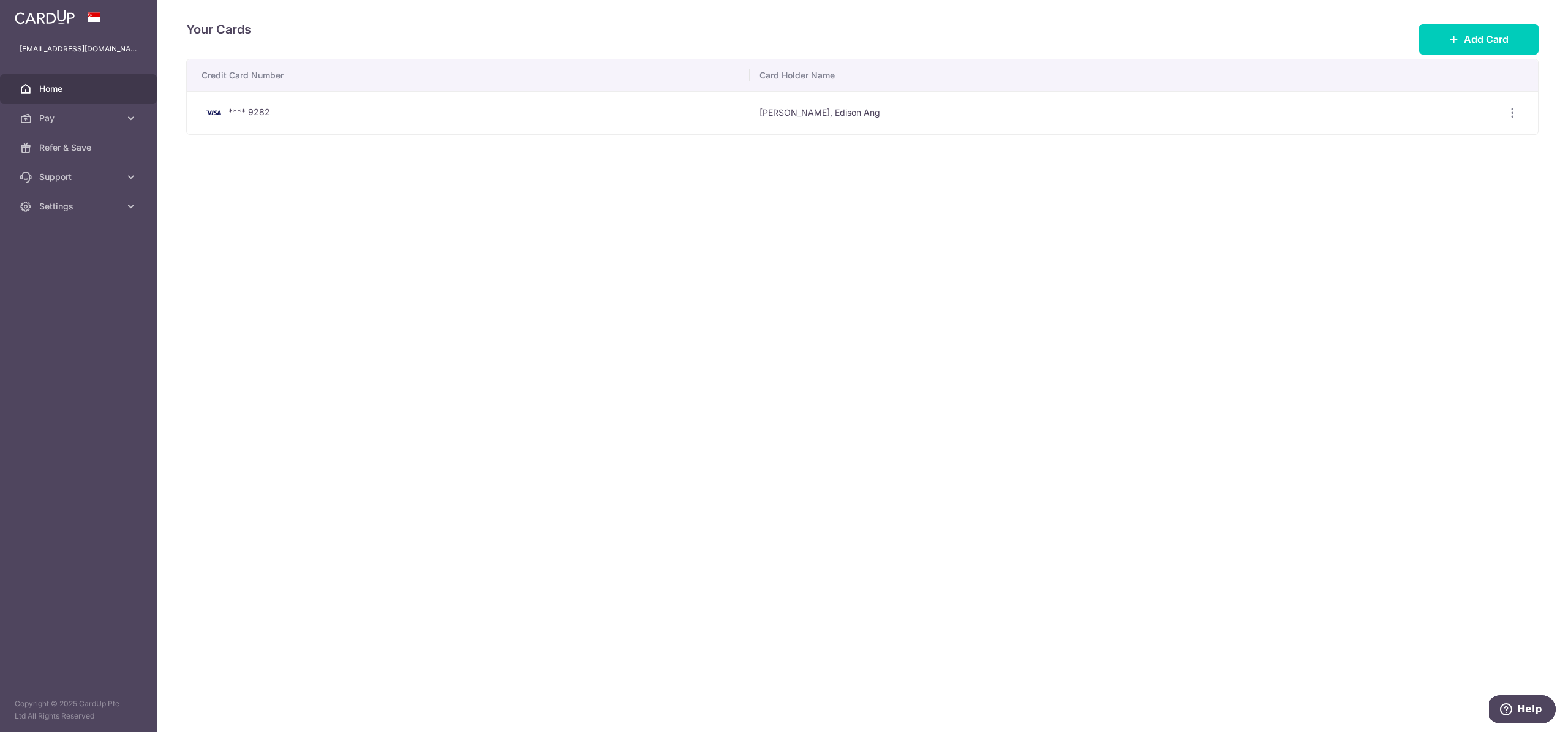
click at [73, 94] on span "Home" at bounding box center [79, 88] width 81 height 13
